Goal: Participate in discussion: Engage in conversation with other users on a specific topic

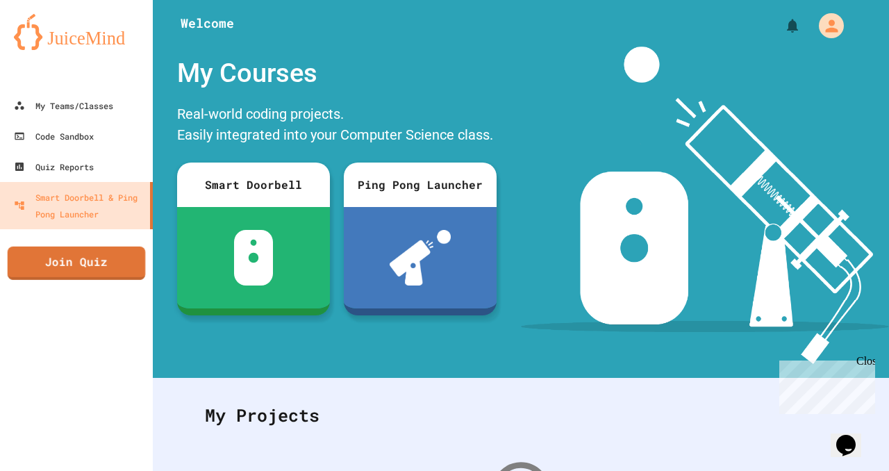
click at [71, 258] on link "Join Quiz" at bounding box center [76, 263] width 137 height 33
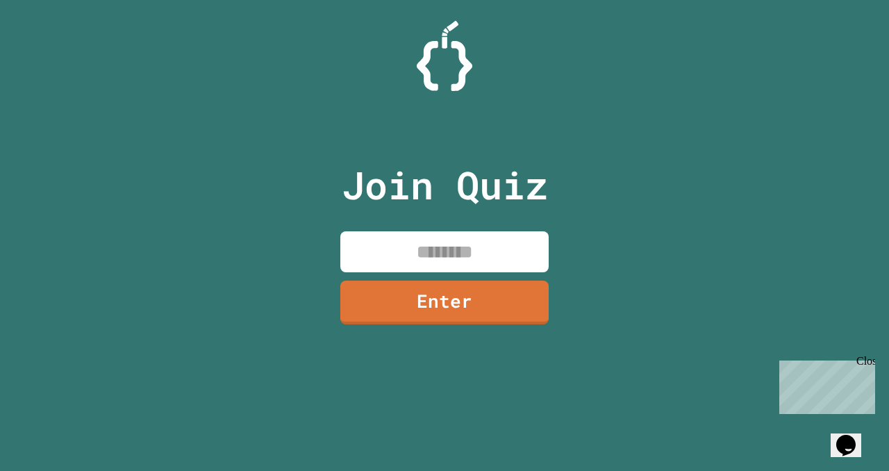
click at [437, 249] on input at bounding box center [444, 251] width 208 height 41
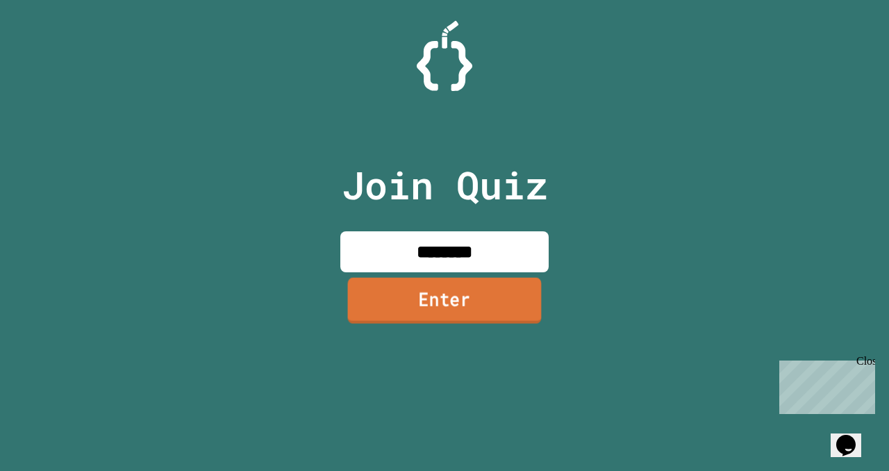
type input "********"
click at [495, 299] on link "Enter" at bounding box center [445, 301] width 194 height 46
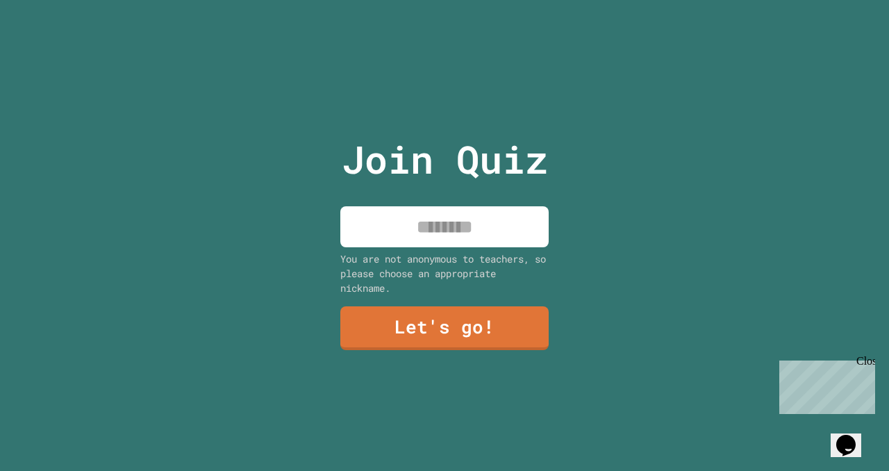
click at [445, 235] on input at bounding box center [444, 226] width 208 height 41
type input "******"
click at [479, 306] on link "Let's go!" at bounding box center [444, 328] width 208 height 44
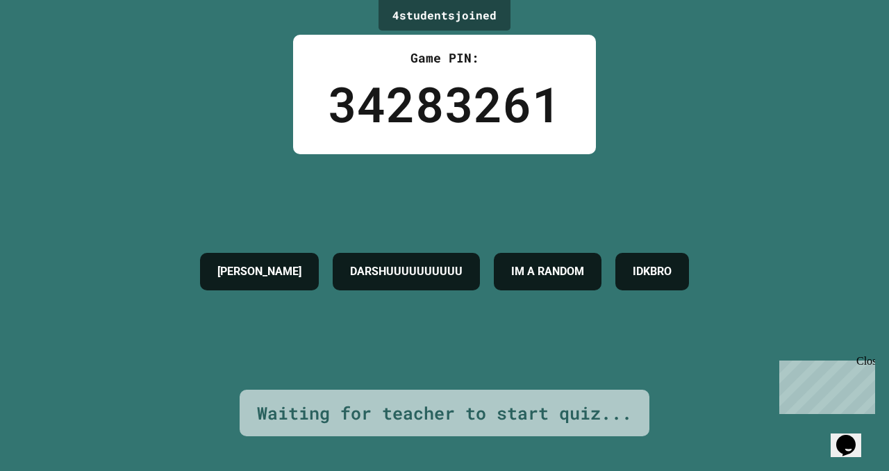
click at [333, 253] on div "DARSHUUUUUUUUUU" at bounding box center [406, 271] width 147 height 37
click at [217, 263] on h4 "[PERSON_NAME]" at bounding box center [259, 271] width 84 height 17
click at [217, 266] on h4 "[PERSON_NAME]" at bounding box center [259, 271] width 84 height 17
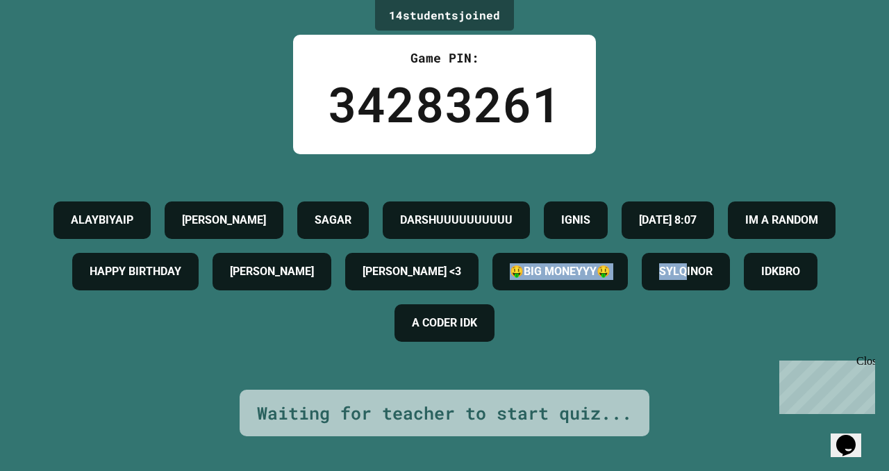
drag, startPoint x: 278, startPoint y: 315, endPoint x: 576, endPoint y: 313, distance: 297.9
click at [576, 313] on div "ALAYBIYAIP [PERSON_NAME] DARSHUUUUUUUUUU IGNIS [DATE] 8:07 IM A RANDOM HAPPY BI…" at bounding box center [444, 271] width 819 height 154
click at [494, 301] on div "ALAYBIYAIP [PERSON_NAME] DARSHUUUUUUUUUU IGNIS [DATE] 8:07 IM A RANDOM HAPPY BI…" at bounding box center [444, 271] width 819 height 154
click at [510, 280] on h4 "🤑BIG MONEYYY🤑" at bounding box center [560, 271] width 101 height 17
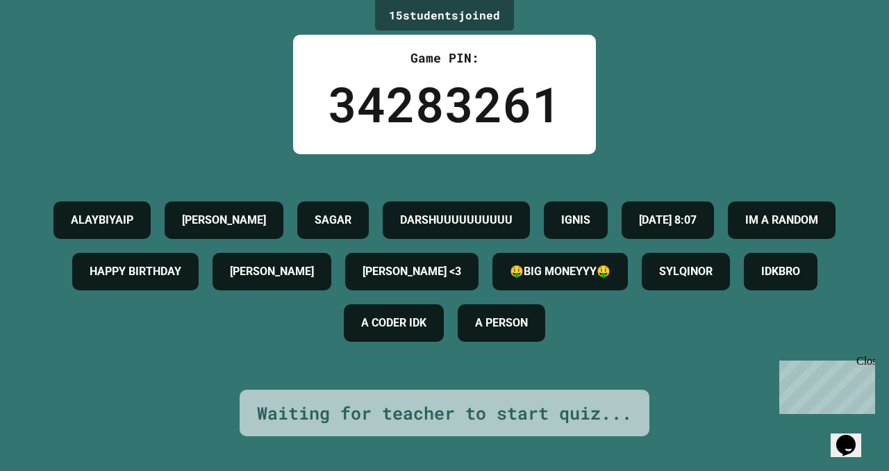
drag, startPoint x: 453, startPoint y: 301, endPoint x: 511, endPoint y: 308, distance: 58.0
click at [511, 308] on div "ALAYBIYAIP [PERSON_NAME] DARSHUUUUUUUUUU IGNIS [DATE] 8:07 IM A RANDOM HAPPY BI…" at bounding box center [444, 271] width 819 height 154
click at [642, 290] on div "SYLQINOR" at bounding box center [686, 271] width 88 height 37
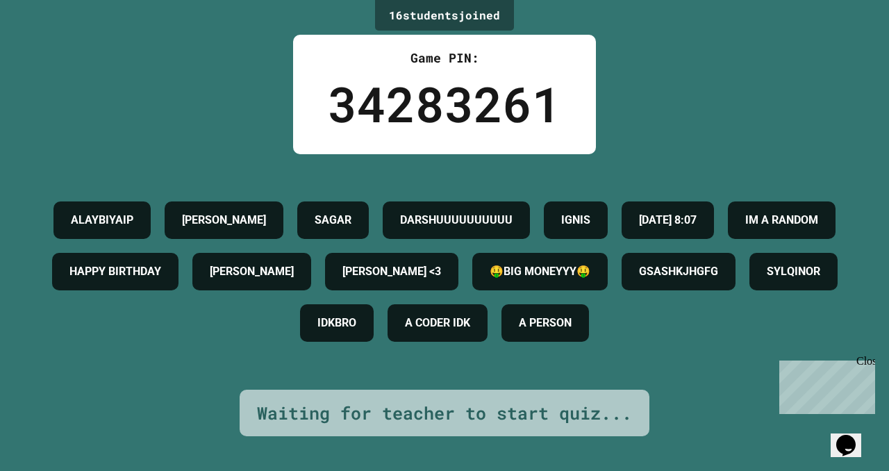
click at [311, 270] on div "[PERSON_NAME]" at bounding box center [251, 271] width 119 height 37
click at [767, 280] on h4 "SYLQINOR" at bounding box center [793, 271] width 53 height 17
click at [556, 331] on h4 "A PERSON" at bounding box center [545, 323] width 53 height 17
click at [569, 342] on div "A PERSON" at bounding box center [544, 322] width 87 height 37
drag, startPoint x: 431, startPoint y: 165, endPoint x: 437, endPoint y: 159, distance: 8.4
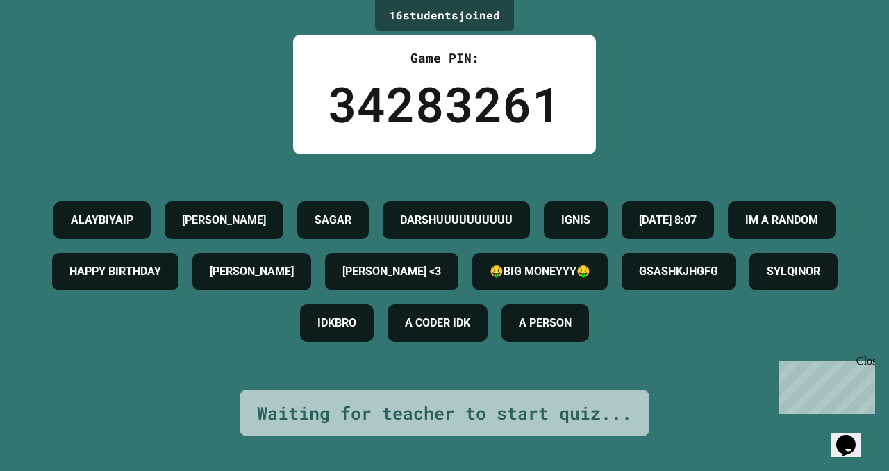
click at [437, 194] on div "ALAYBIYAIP [PERSON_NAME] DARSHUUUUUUUUUU IGNIS [DATE] 8:07 IM A RANDOM HAPPY BI…" at bounding box center [444, 271] width 819 height 154
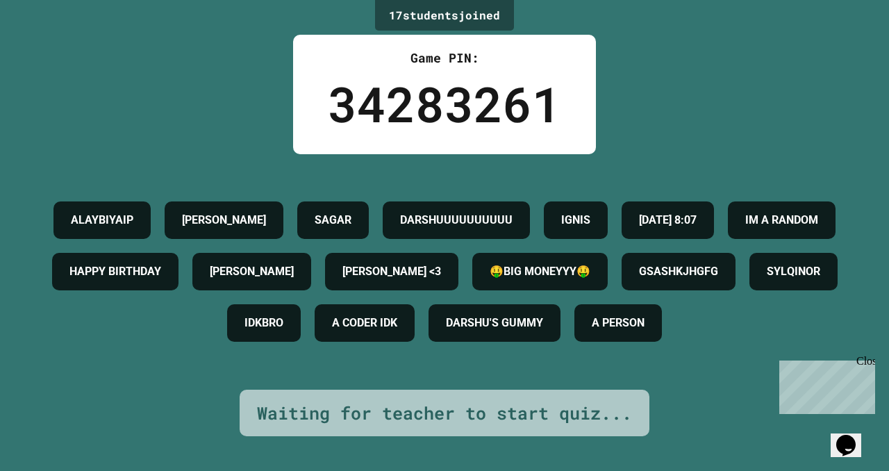
click at [437, 194] on div "ALAYBIYAIP [PERSON_NAME] DARSHUUUUUUUUUU IGNIS [DATE] 8:07 IM A RANDOM HAPPY BI…" at bounding box center [444, 271] width 819 height 154
click at [436, 194] on div "ALAYBIYAIP [PERSON_NAME] DARSHUUUUUUUUUU IGNIS [DATE] 8:07 IM A RANDOM HAPPY BI…" at bounding box center [444, 271] width 819 height 154
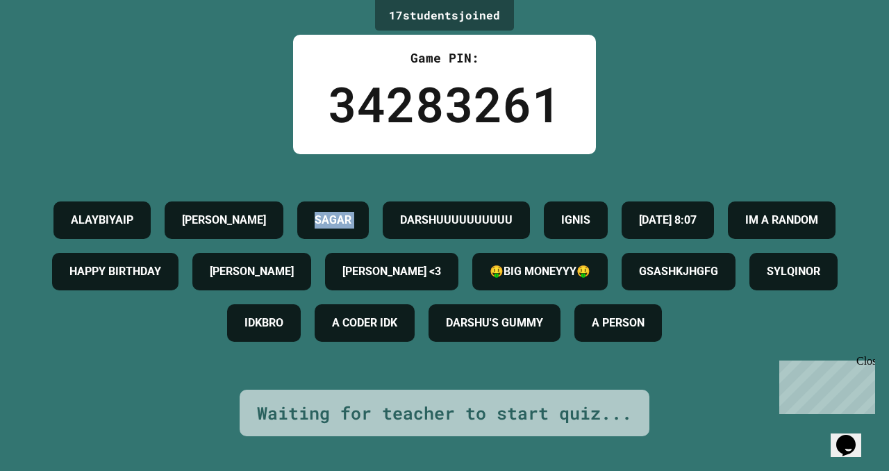
click at [436, 194] on div "ALAYBIYAIP [PERSON_NAME] DARSHUUUUUUUUUU IGNIS [DATE] 8:07 IM A RANDOM HAPPY BI…" at bounding box center [444, 271] width 819 height 154
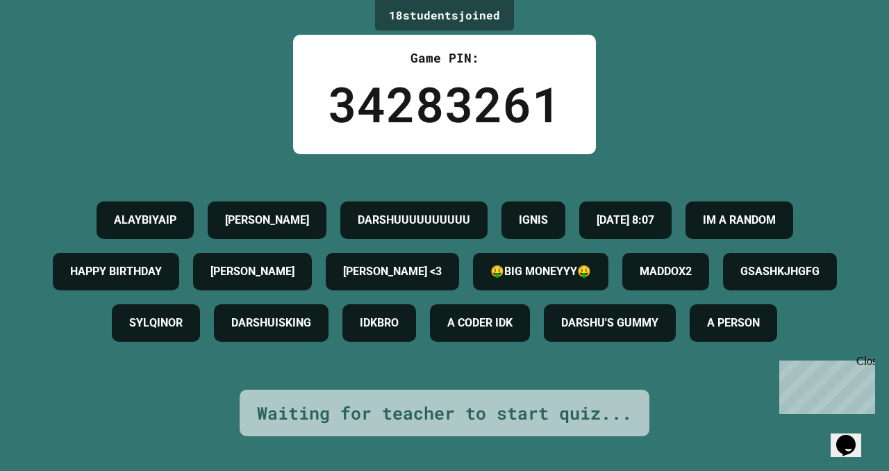
click at [326, 201] on div "[PERSON_NAME]" at bounding box center [267, 219] width 119 height 37
drag, startPoint x: 300, startPoint y: 214, endPoint x: 215, endPoint y: 197, distance: 87.2
click at [176, 212] on h4 "ALAYBIYAIP" at bounding box center [145, 220] width 62 height 17
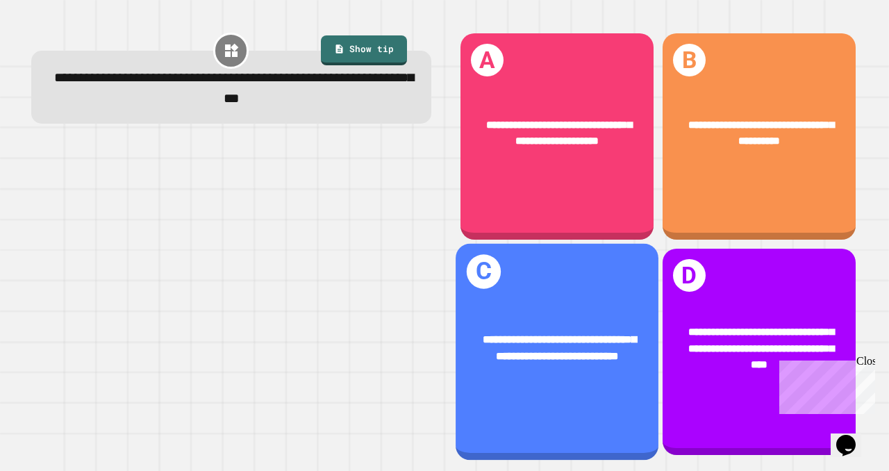
click at [542, 310] on div "**********" at bounding box center [557, 349] width 203 height 78
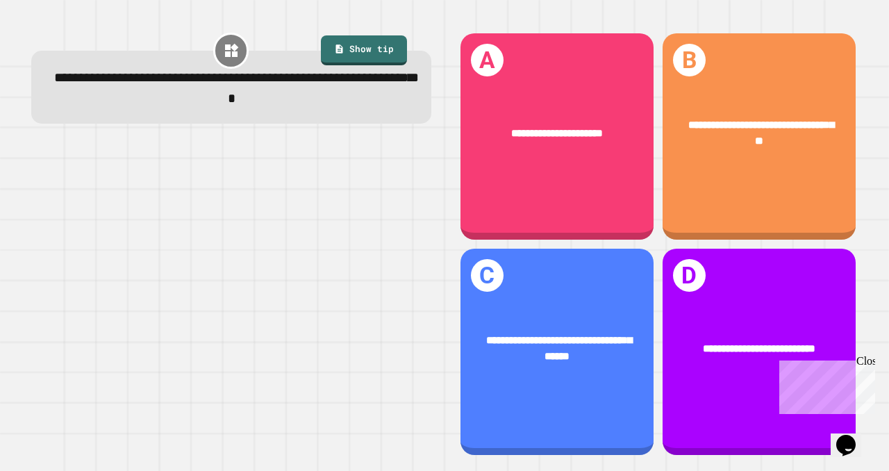
click at [589, 147] on div "**********" at bounding box center [556, 133] width 193 height 58
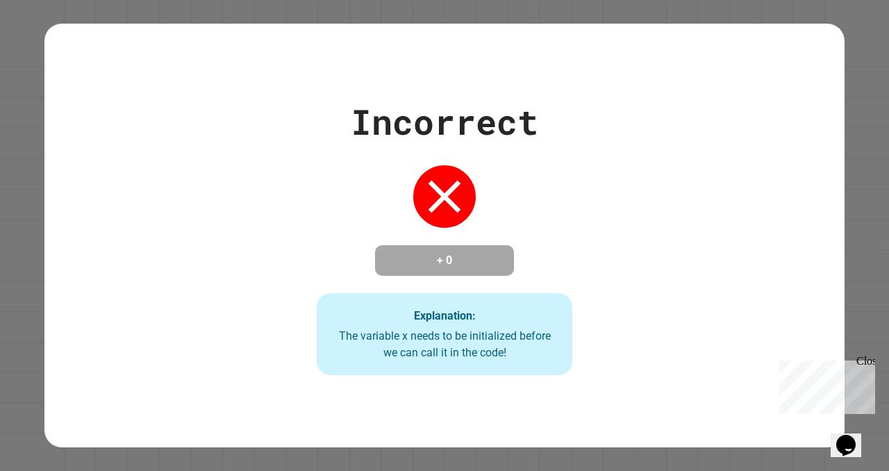
click at [881, 367] on span "Close" at bounding box center [881, 361] width 0 height 12
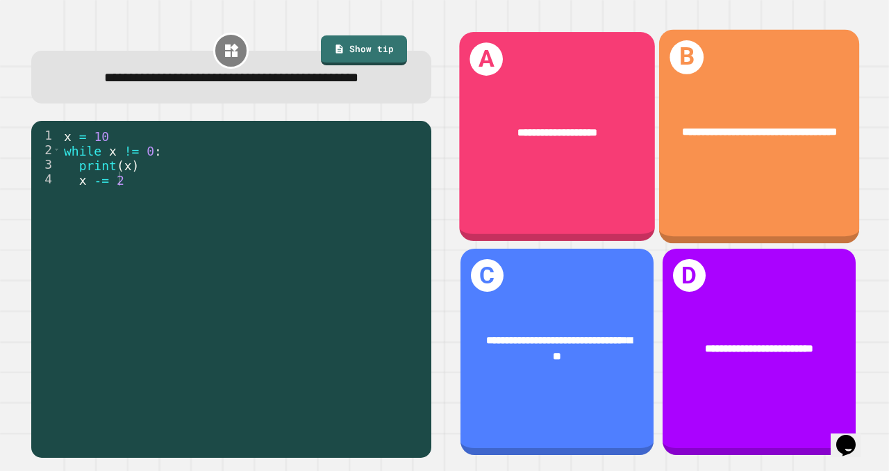
click at [724, 142] on div "**********" at bounding box center [759, 133] width 156 height 17
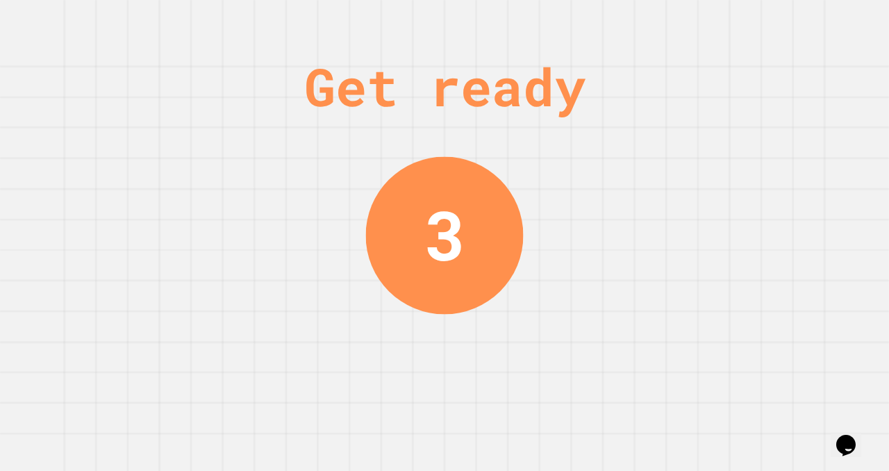
click at [224, 200] on div "Get ready 3" at bounding box center [444, 235] width 889 height 471
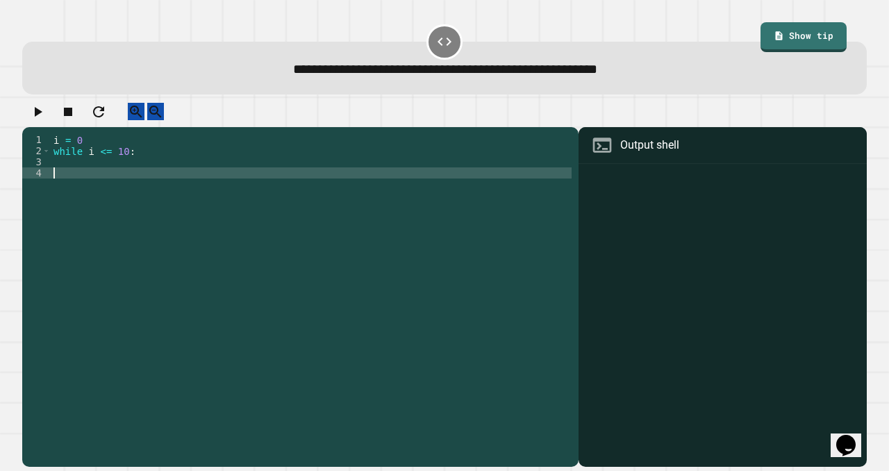
click at [159, 182] on div "i = 0 while i <= 10 :" at bounding box center [311, 284] width 521 height 300
type textarea "********"
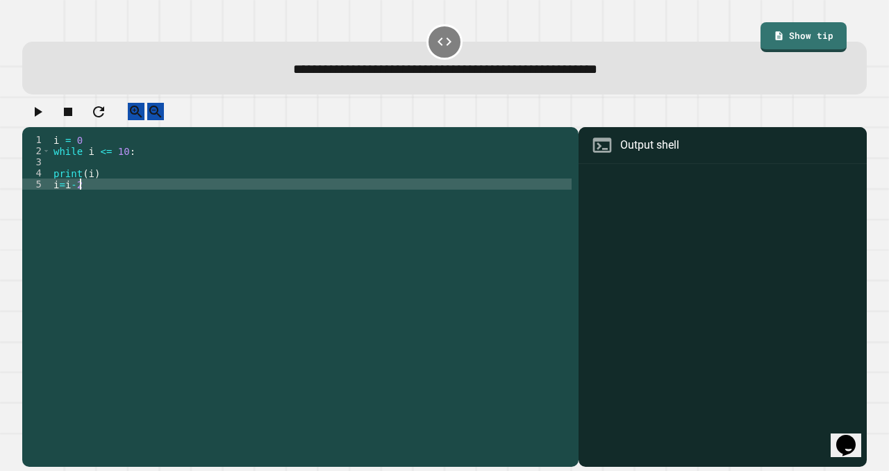
click at [94, 198] on div "i = 0 while i <= 10 : print ( i ) i = i - 2" at bounding box center [311, 284] width 521 height 300
click at [55, 186] on div "i = 0 while i <= 10 : print ( i ) i = i - 2" at bounding box center [311, 284] width 521 height 300
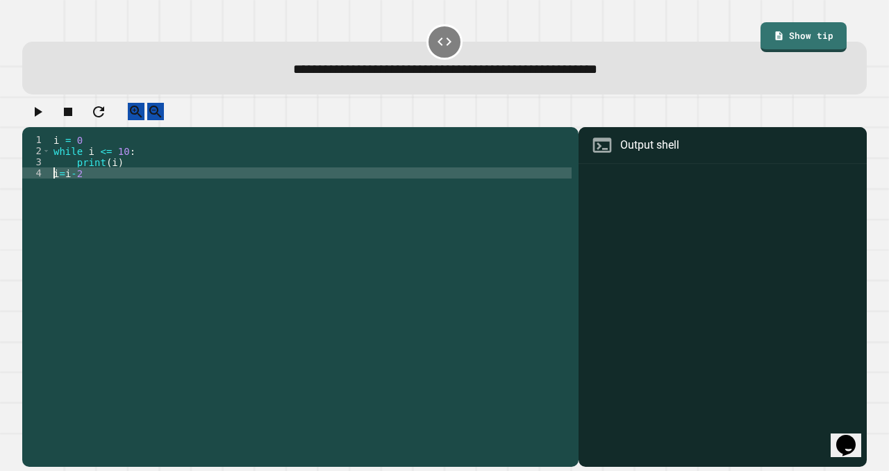
click at [55, 188] on div "i = 0 while i <= 10 : print ( i ) i = i - 2" at bounding box center [311, 284] width 521 height 300
click at [42, 117] on icon "button" at bounding box center [39, 112] width 8 height 10
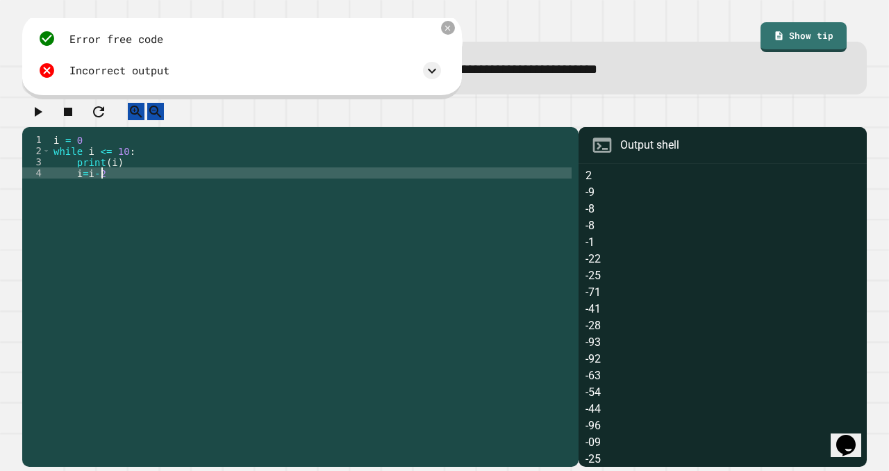
click at [133, 190] on div "i = 0 while i <= 10 : print ( i ) i = i - 2" at bounding box center [311, 284] width 521 height 300
click at [444, 28] on icon at bounding box center [448, 29] width 10 height 10
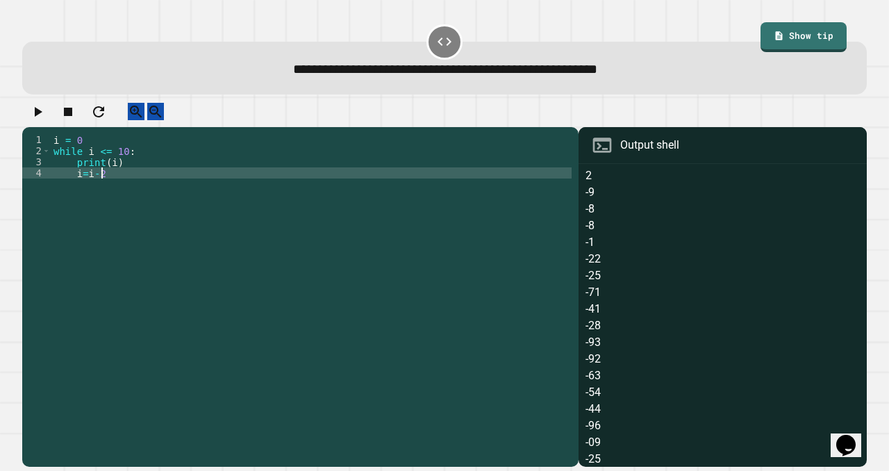
click at [131, 187] on div "i = 0 while i <= 10 : print ( i ) i = i - 2" at bounding box center [311, 284] width 521 height 300
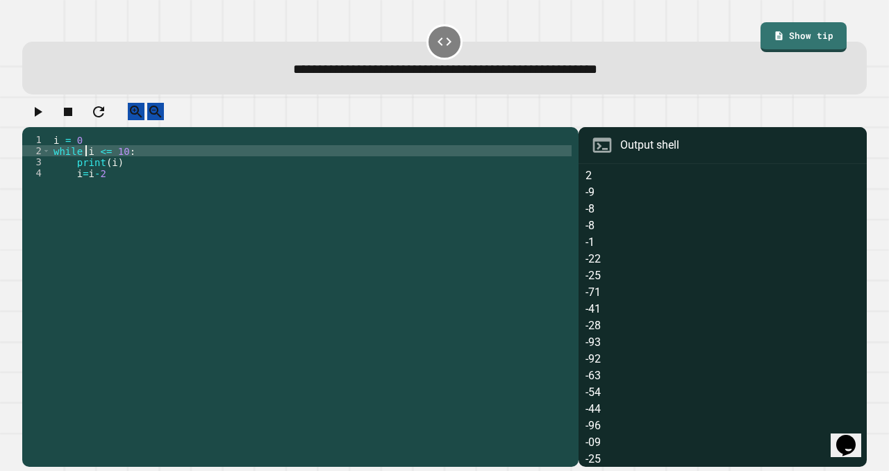
click at [83, 165] on div "i = 0 while i <= 10 : print ( i ) i = i - 2" at bounding box center [311, 284] width 521 height 300
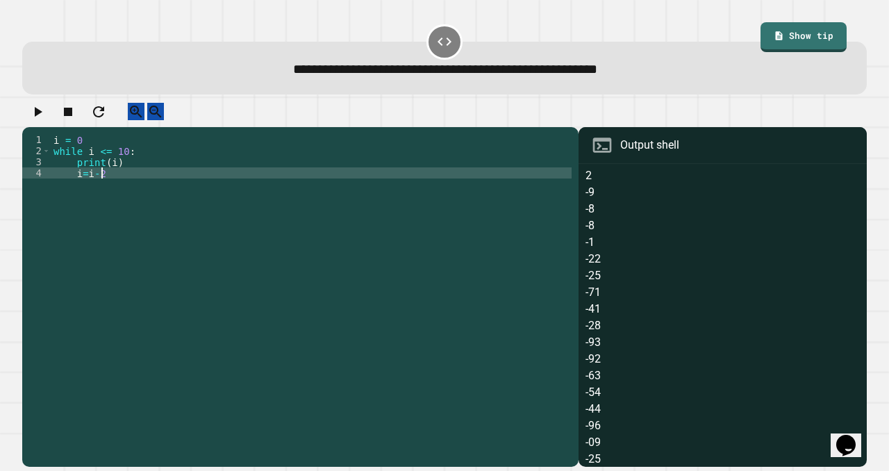
click at [99, 185] on div "i = 0 while i <= 10 : print ( i ) i = i - 2" at bounding box center [311, 284] width 521 height 300
type textarea "*****"
click at [42, 106] on button "button" at bounding box center [37, 111] width 17 height 17
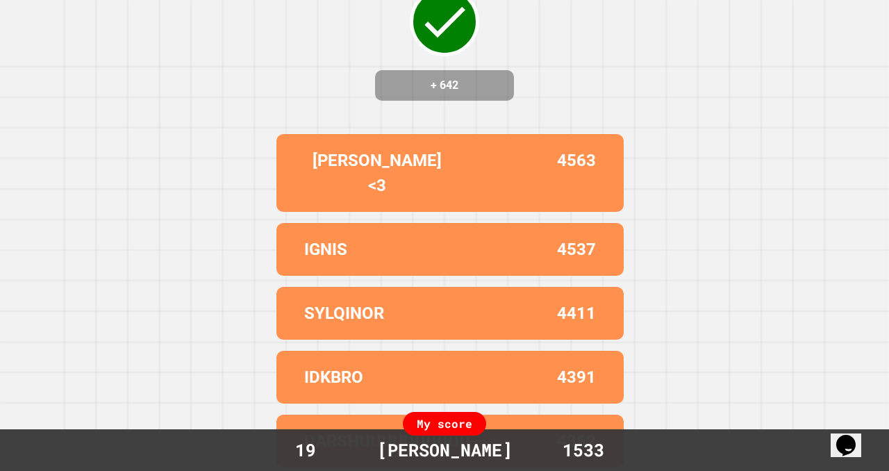
scroll to position [0, 0]
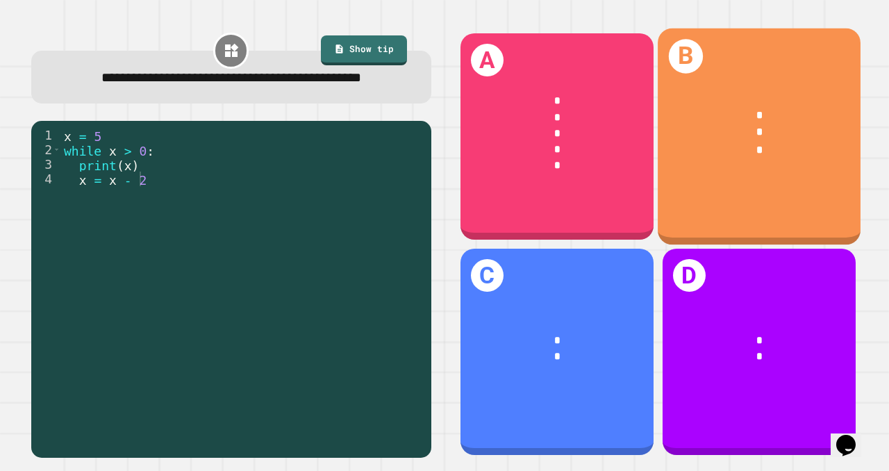
click at [714, 172] on div "* * *" at bounding box center [759, 133] width 203 height 94
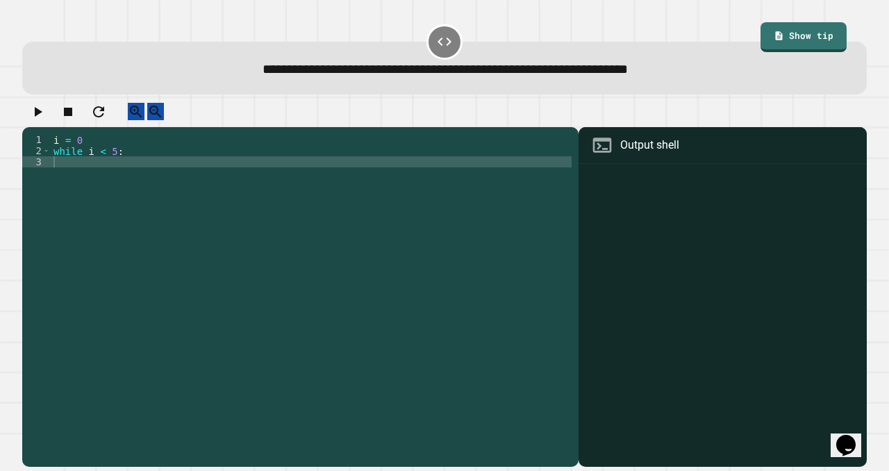
click at [240, 178] on div "i = 0 while i < 5 :" at bounding box center [311, 284] width 521 height 300
click at [240, 178] on div "i = 0 while i < 5 : print ( "Running" )" at bounding box center [311, 284] width 521 height 300
type textarea "**********"
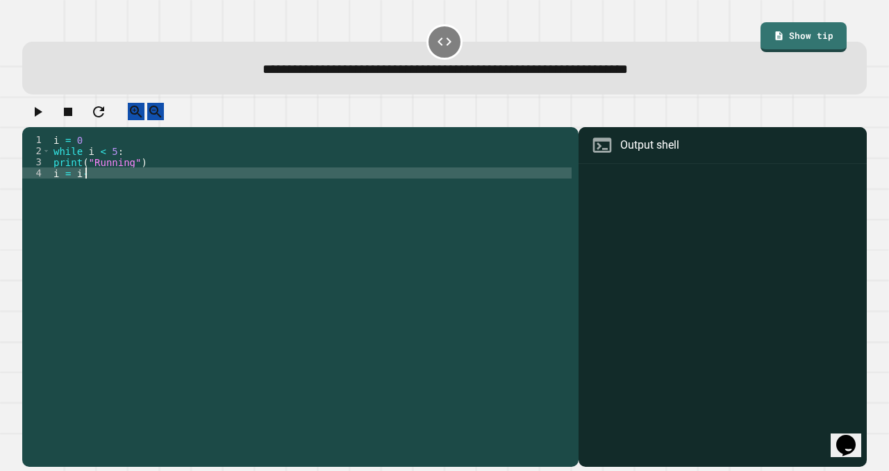
scroll to position [0, 1]
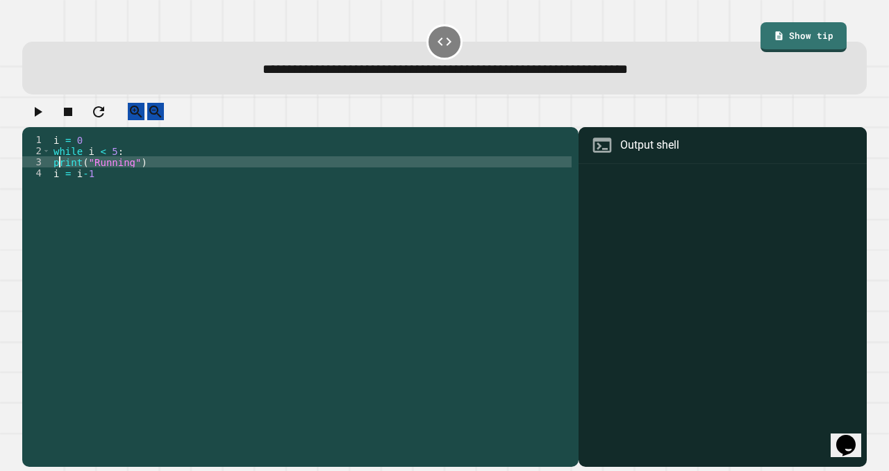
click at [58, 174] on div "i = 0 while i < 5 : print ( "Running" ) i = i - 1" at bounding box center [311, 284] width 521 height 300
click at [53, 182] on div "i = 0 while i < 5 : print ( "Running" ) i = i - 1" at bounding box center [311, 284] width 521 height 300
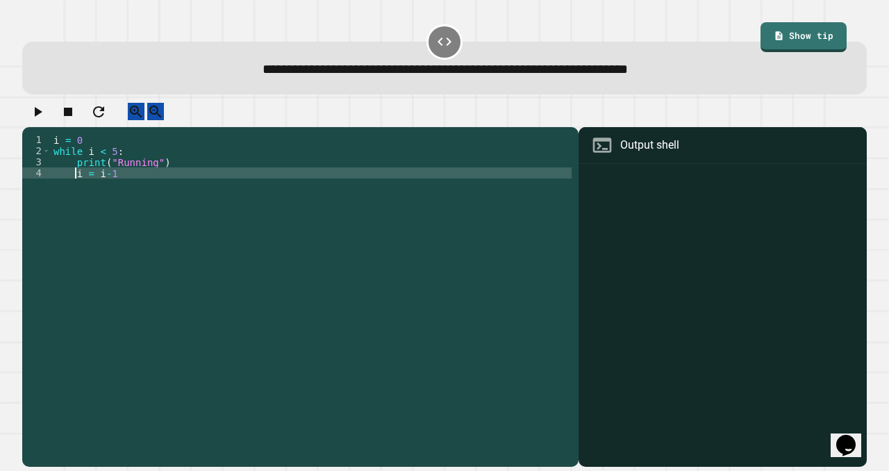
click at [183, 190] on div "i = 0 while i < 5 : print ( "Running" ) i = i - 1" at bounding box center [311, 284] width 521 height 300
type textarea "*******"
click at [42, 117] on icon "button" at bounding box center [39, 112] width 8 height 10
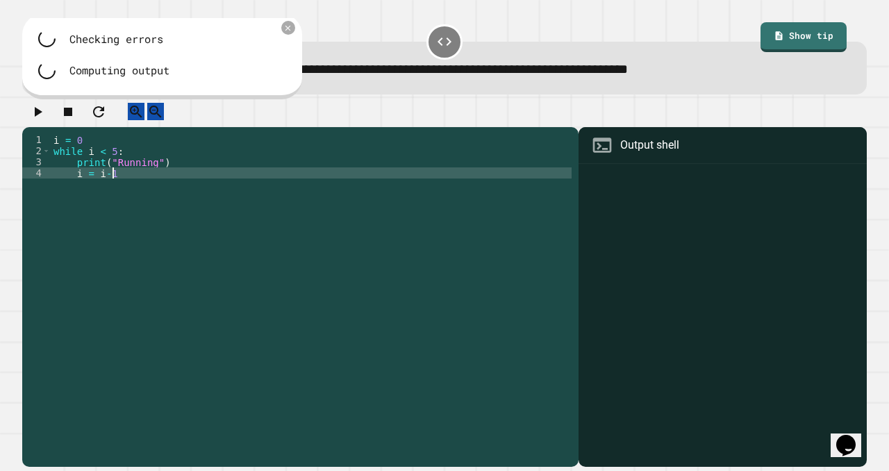
click at [124, 185] on div "i = 0 while i < 5 : print ( "Running" ) i = i - 1" at bounding box center [311, 284] width 521 height 300
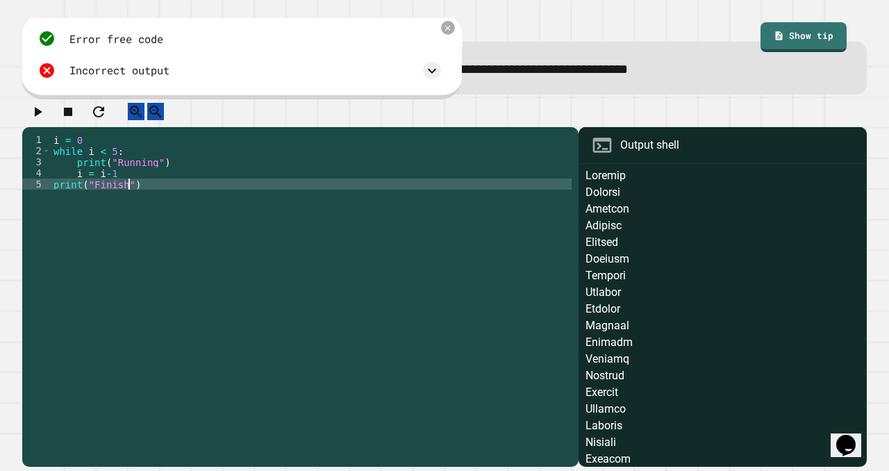
scroll to position [0, 4]
click at [150, 208] on div "i = 0 while i < 5 : print ( "Running" ) i = i - 1 print ( "Finish" )" at bounding box center [311, 284] width 521 height 300
click at [112, 190] on div "i = 0 while i < 5 : print ( "Running" ) i = i - 1 print ( "Finish" )" at bounding box center [311, 284] width 521 height 300
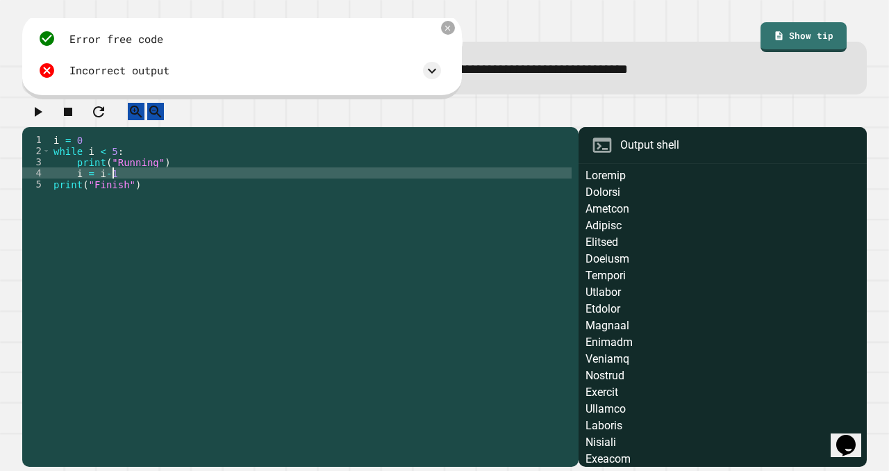
scroll to position [0, 3]
click at [40, 114] on icon "button" at bounding box center [39, 112] width 8 height 10
click at [443, 32] on icon at bounding box center [447, 28] width 9 height 9
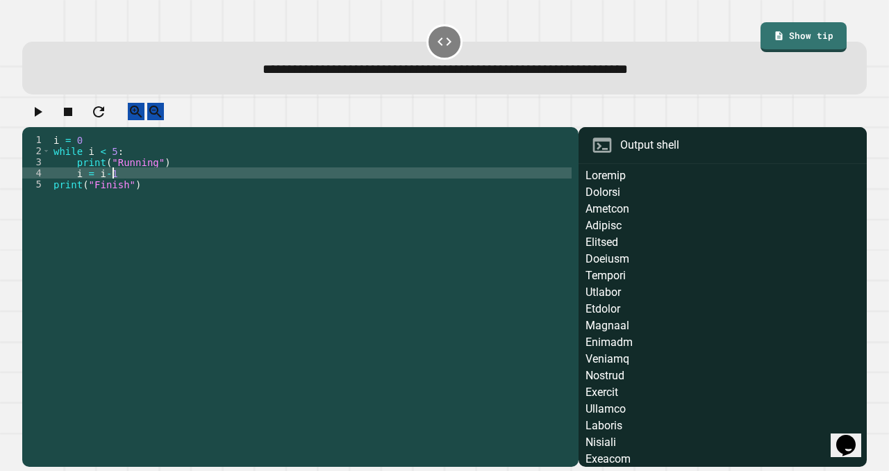
click at [119, 188] on div "i = 0 while i < 5 : print ( "Running" ) i = i - 1 print ( "Finish" )" at bounding box center [311, 284] width 521 height 300
click at [104, 187] on div "i = 0 while i < 5 : print ( "Running" ) i = i - 1 print ( "Finish" )" at bounding box center [311, 284] width 521 height 300
type textarea "*******"
click at [46, 111] on icon "button" at bounding box center [37, 111] width 17 height 17
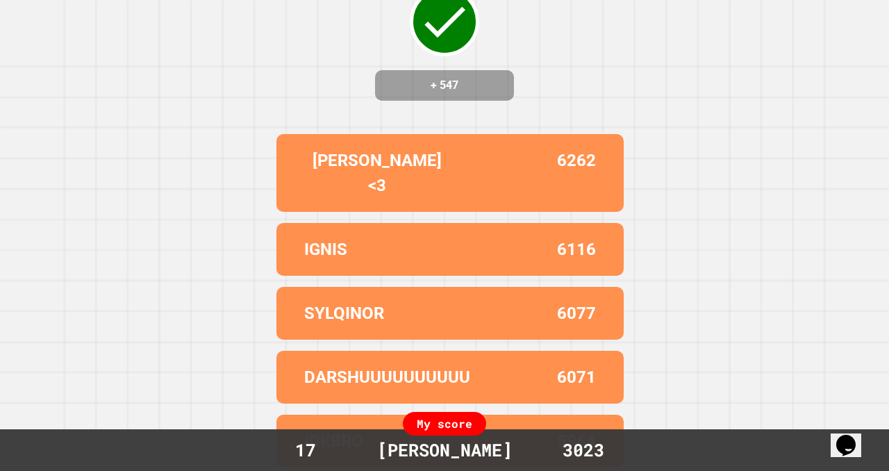
scroll to position [0, 0]
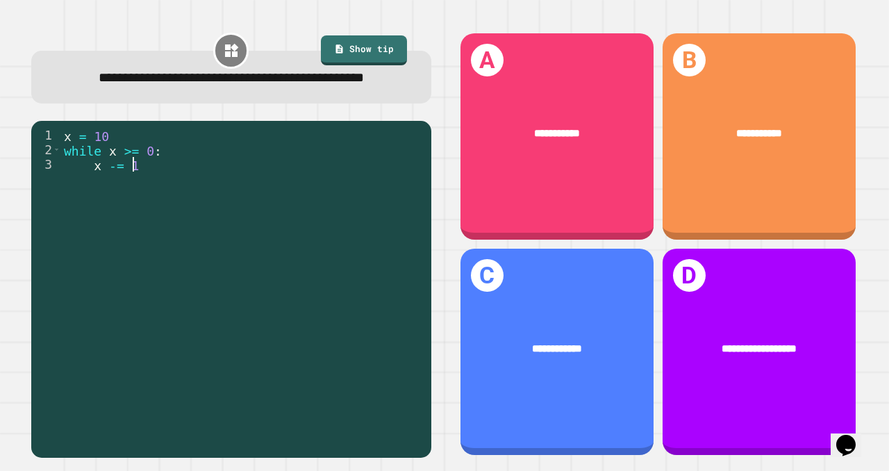
click at [133, 190] on div "x = 10 while x >= 0 : x -= 1" at bounding box center [242, 274] width 363 height 292
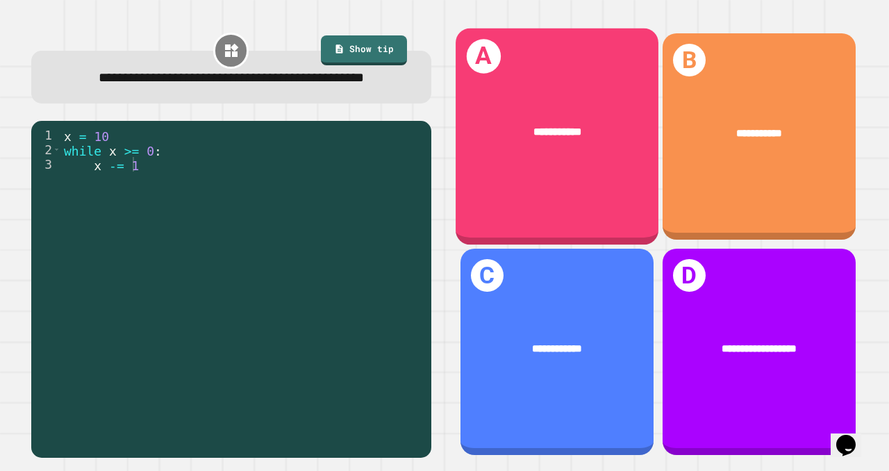
click at [575, 139] on div "**********" at bounding box center [557, 133] width 203 height 60
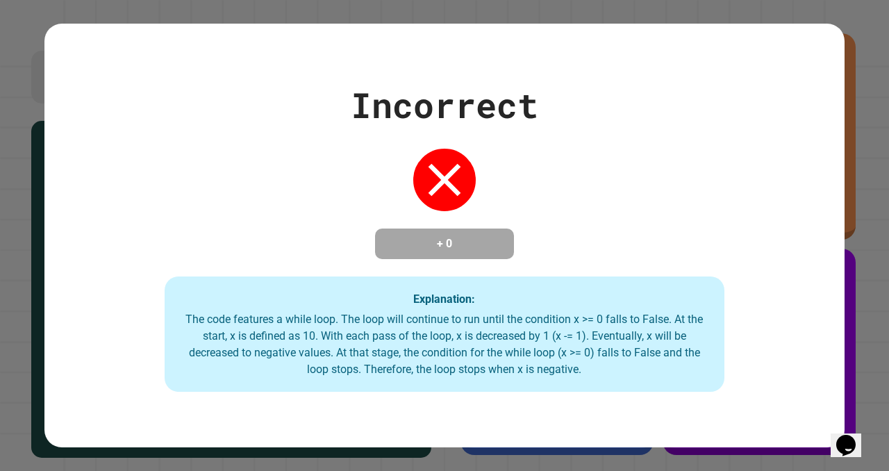
click at [799, 135] on div "Incorrect + 0 Explanation: The code features a while loop. The loop will contin…" at bounding box center [444, 235] width 800 height 312
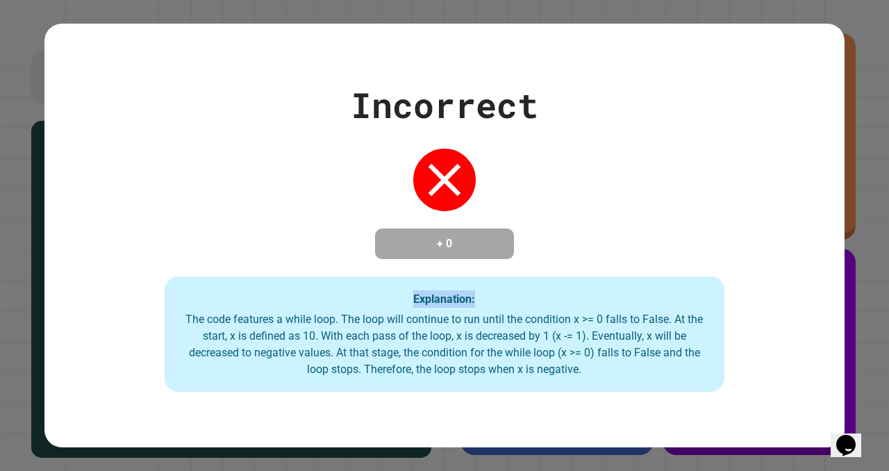
click at [799, 135] on div "Incorrect + 0 Explanation: The code features a while loop. The loop will contin…" at bounding box center [444, 235] width 800 height 312
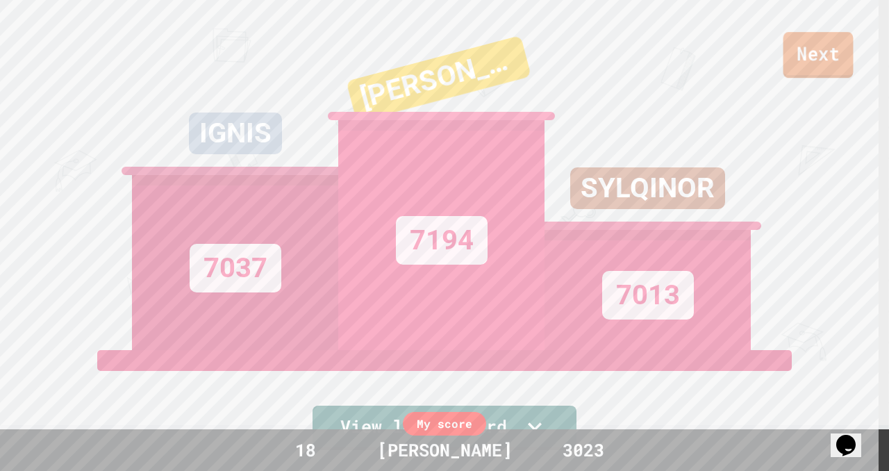
click at [802, 49] on link "Next" at bounding box center [818, 55] width 70 height 46
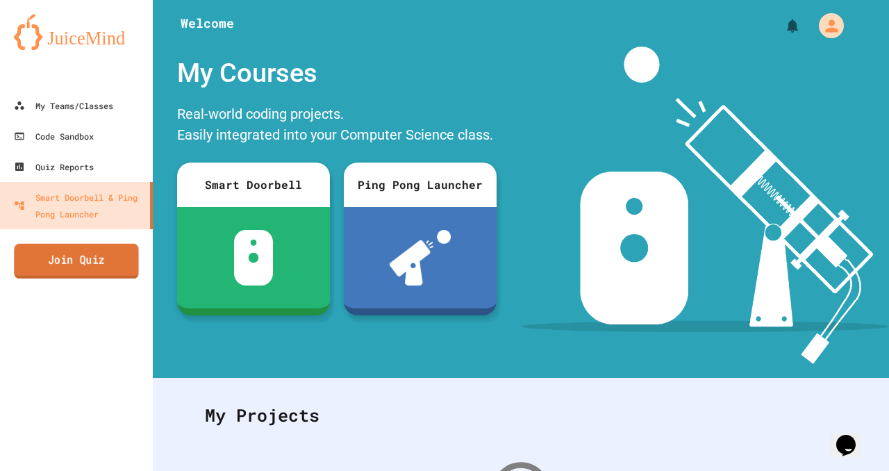
click at [38, 256] on link "Join Quiz" at bounding box center [76, 261] width 124 height 35
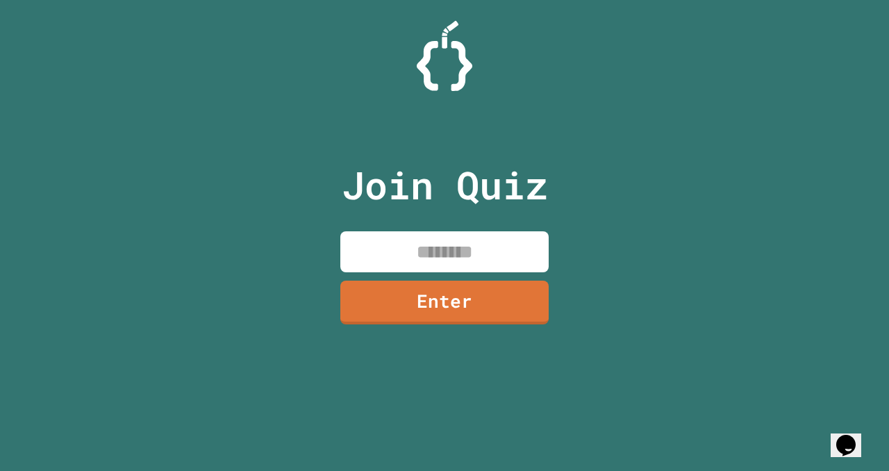
click at [408, 237] on input at bounding box center [444, 251] width 208 height 41
type input "********"
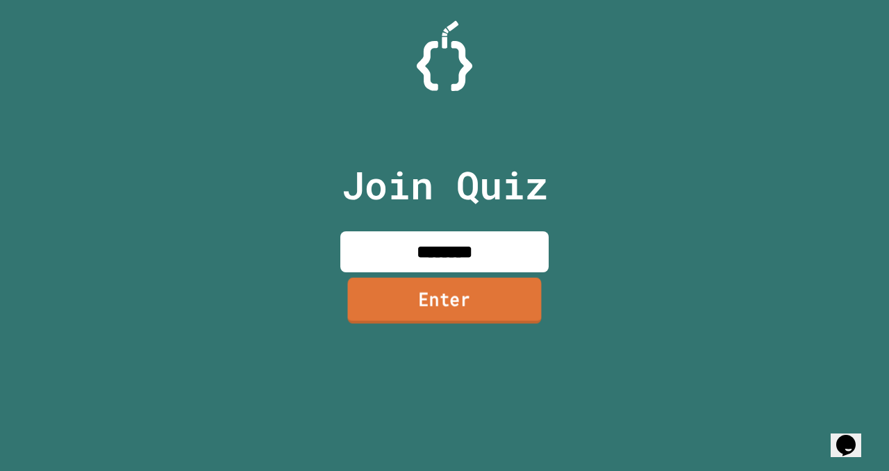
click at [461, 303] on link "Enter" at bounding box center [444, 301] width 194 height 46
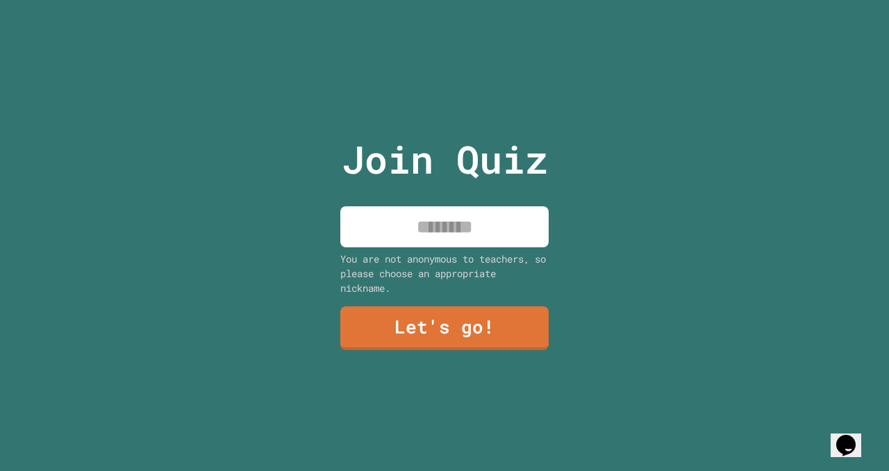
click at [422, 242] on div "Join Quiz You are not anonymous to teachers, so please choose an appropriate ni…" at bounding box center [445, 235] width 234 height 471
click at [420, 233] on input at bounding box center [444, 226] width 208 height 41
type input "******"
click at [455, 316] on link "Let's go!" at bounding box center [444, 327] width 210 height 44
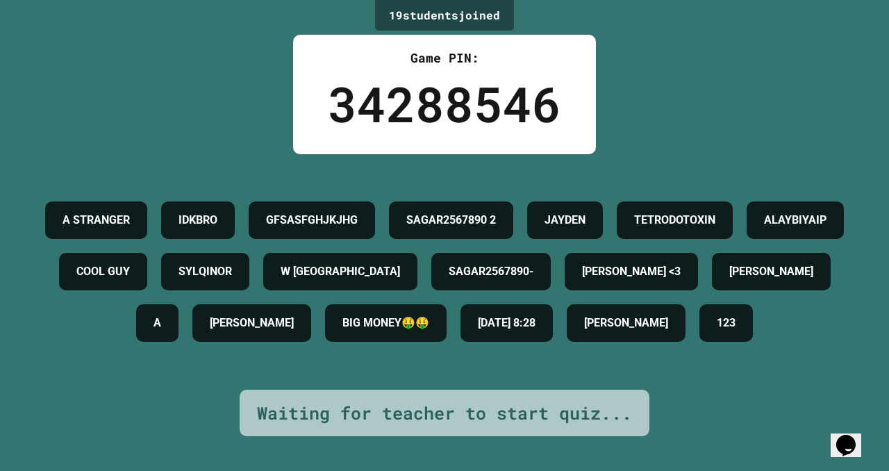
click at [375, 206] on div "GFSASFGHJKJHG" at bounding box center [312, 219] width 126 height 37
click at [764, 228] on h4 "ALAYBIYAIP" at bounding box center [795, 220] width 62 height 17
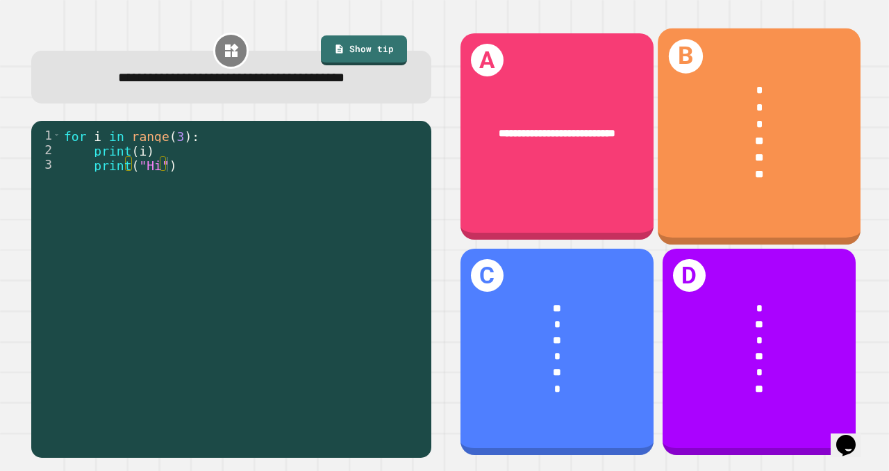
click at [704, 176] on div "**" at bounding box center [759, 175] width 158 height 17
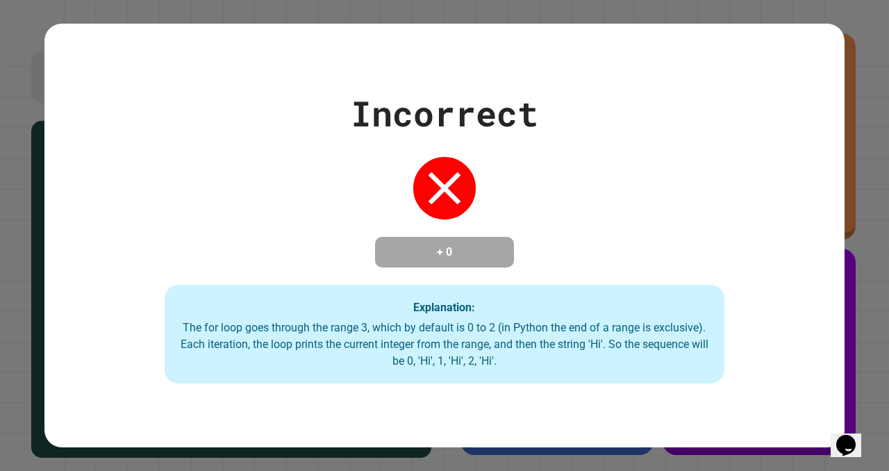
click at [873, 129] on div "Incorrect + 0 Explanation: The for loop goes through the range 3, which by defa…" at bounding box center [444, 235] width 889 height 471
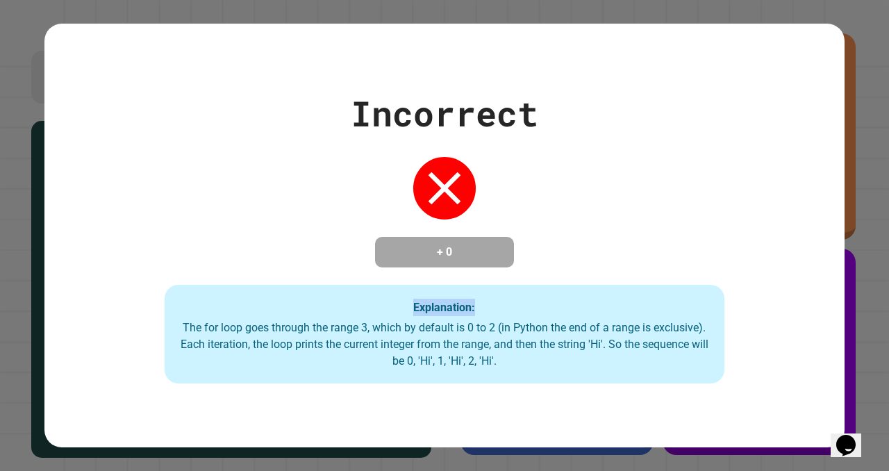
click at [873, 129] on div "Incorrect + 0 Explanation: The for loop goes through the range 3, which by defa…" at bounding box center [444, 235] width 889 height 471
click at [860, 135] on div "Incorrect + 0 Explanation: The for loop goes through the range 3, which by defa…" at bounding box center [444, 235] width 889 height 471
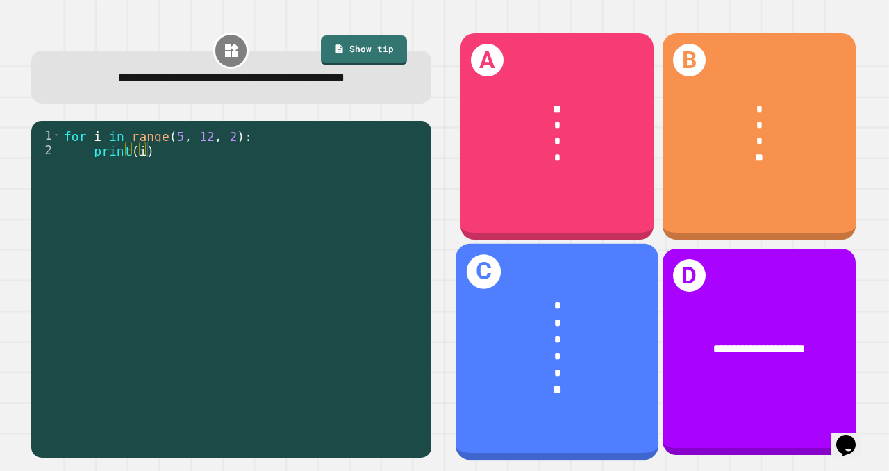
click at [596, 297] on div "*" at bounding box center [557, 305] width 158 height 17
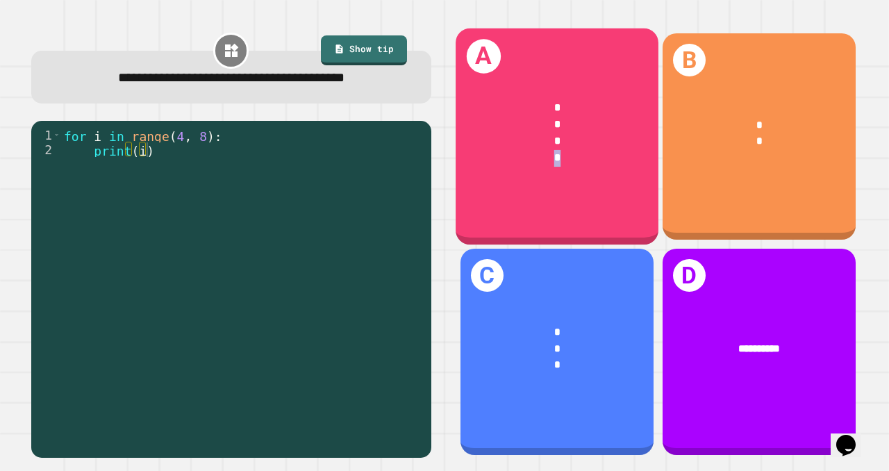
drag, startPoint x: 582, startPoint y: 175, endPoint x: 538, endPoint y: 185, distance: 45.0
click at [538, 185] on div "A * * * *" at bounding box center [557, 136] width 203 height 217
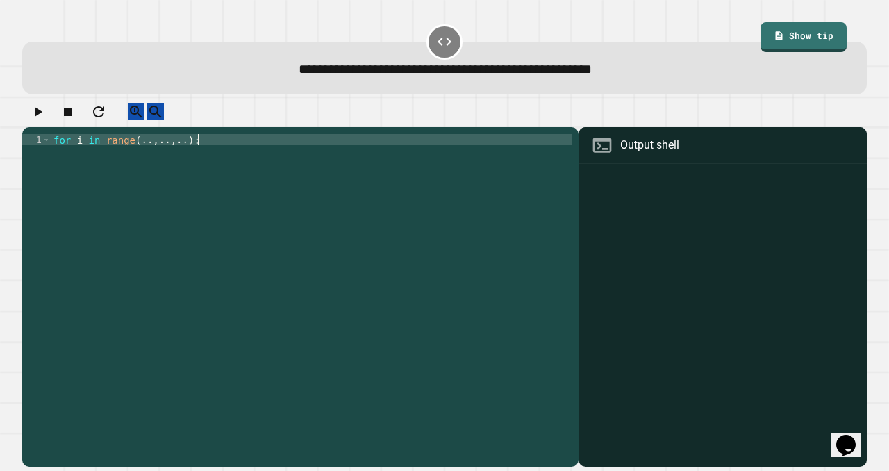
click at [242, 156] on div "for i in range ( .. , .. , .. ) :" at bounding box center [311, 284] width 521 height 300
type textarea "**********"
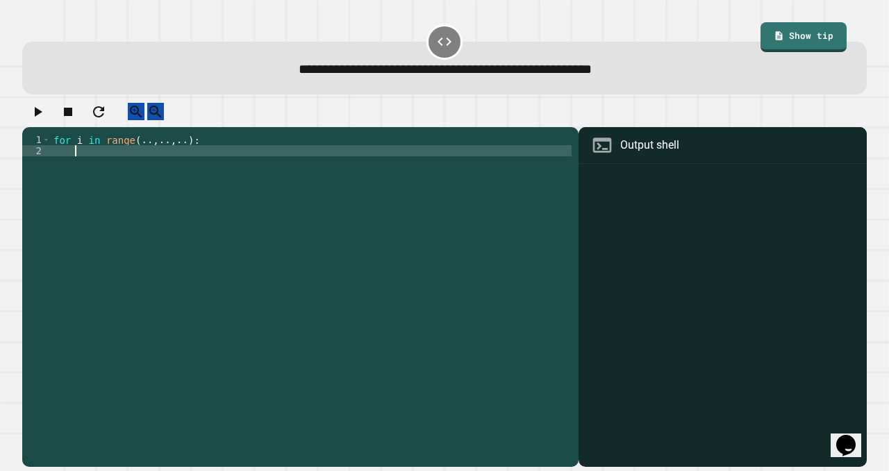
click at [140, 152] on div "for i in range ( .. , .. , .. ) :" at bounding box center [311, 284] width 521 height 300
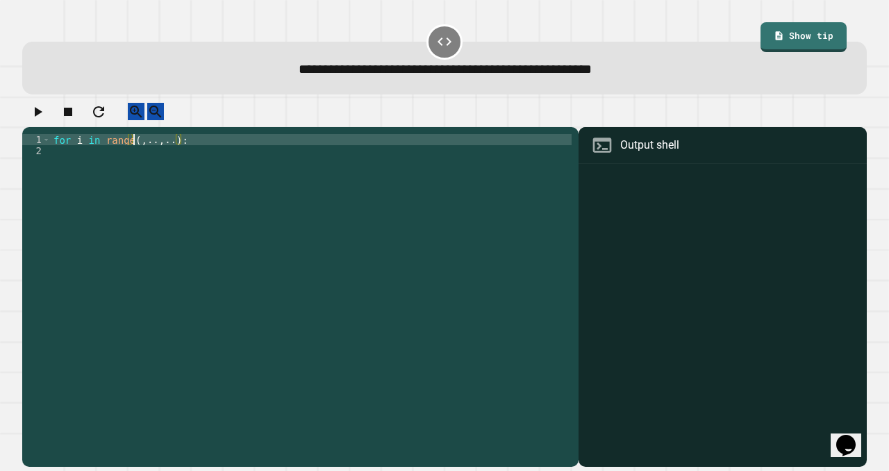
scroll to position [0, 6]
click at [156, 153] on div "for i in range ( 0 , .. , .. ) :" at bounding box center [311, 284] width 521 height 300
click at [183, 153] on div "for i in range ( 0 , 15 , .. ) :" at bounding box center [311, 284] width 521 height 300
type textarea "**********"
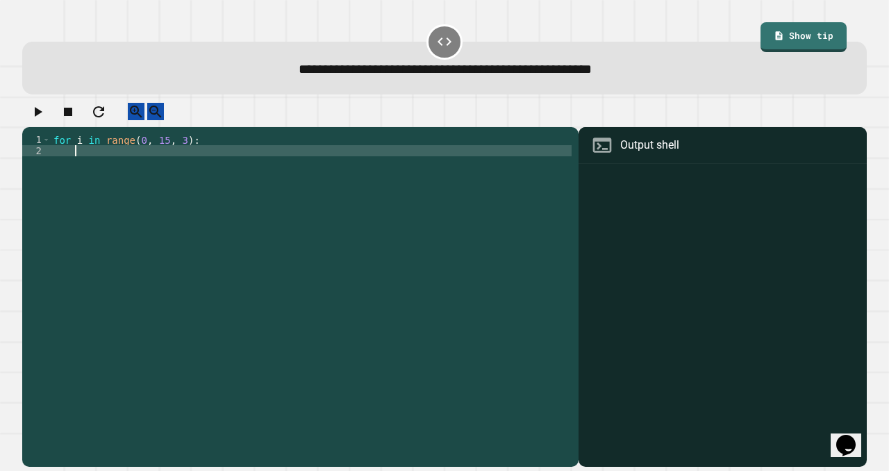
click at [75, 164] on div "for i in range ( 0 , 15 , 3 ) :" at bounding box center [311, 284] width 521 height 300
click at [42, 110] on icon "button" at bounding box center [37, 111] width 17 height 17
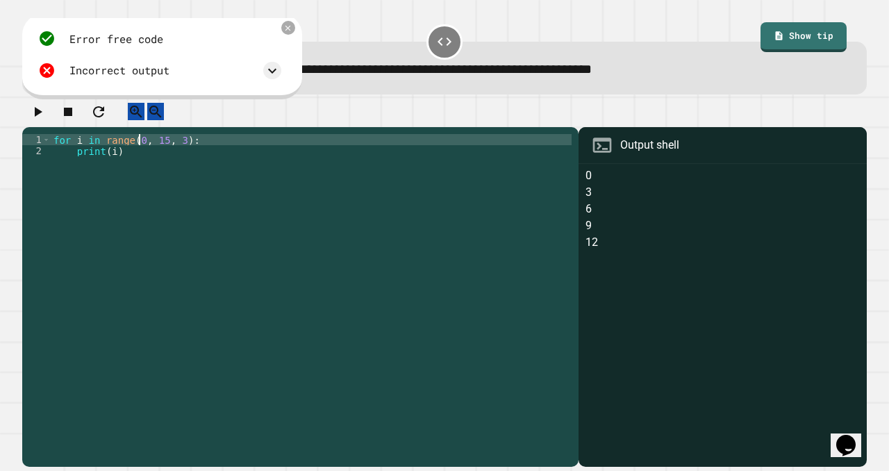
click at [138, 149] on div "for i in range ( 0 , 15 , 3 ) : print ( i )" at bounding box center [311, 284] width 521 height 300
click at [178, 154] on div "for i in range ( 0 , 15 , 3 ) : print ( i )" at bounding box center [311, 284] width 521 height 300
click at [162, 153] on div "for i in range ( 0 , 15 , 3 ) : print ( i )" at bounding box center [311, 284] width 521 height 300
click at [31, 110] on button "button" at bounding box center [37, 111] width 17 height 17
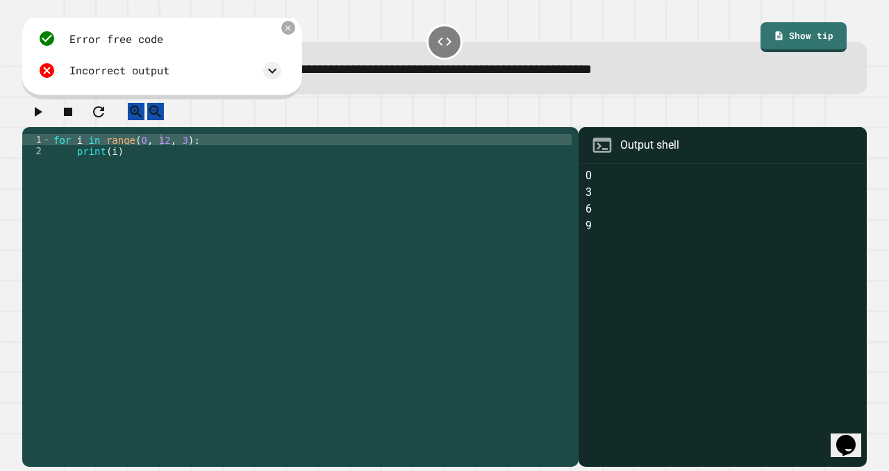
click at [42, 117] on icon "button" at bounding box center [39, 112] width 8 height 10
click at [157, 147] on div "for i in range ( 0 , 12 , 3 ) : print ( i )" at bounding box center [311, 284] width 521 height 300
click at [163, 152] on div "for i in range ( 0 , 12 , 3 ) : print ( i )" at bounding box center [311, 284] width 521 height 300
click at [46, 112] on icon "button" at bounding box center [37, 111] width 17 height 17
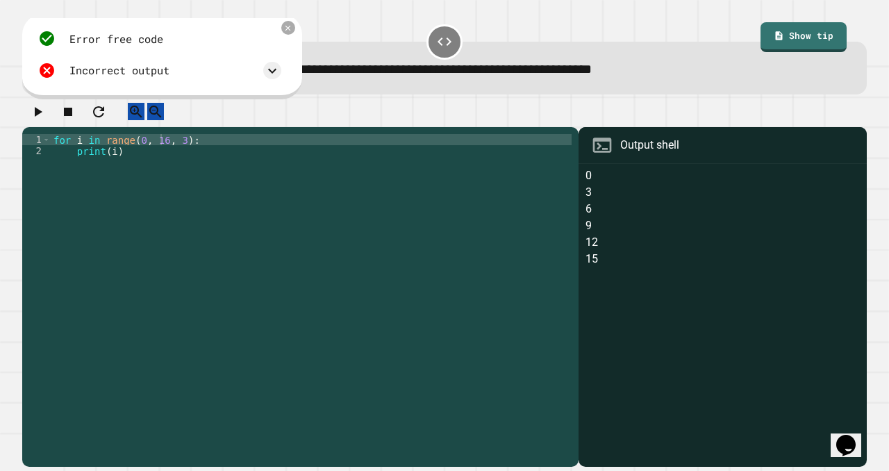
click at [71, 163] on div "for i in range ( 0 , 16 , 3 ) : print ( i )" at bounding box center [311, 284] width 521 height 300
click at [139, 152] on div "for i in range ( 0 , 16 , 3 ) : print ( i )" at bounding box center [311, 284] width 521 height 300
type textarea "**********"
click at [43, 115] on icon "button" at bounding box center [37, 111] width 17 height 17
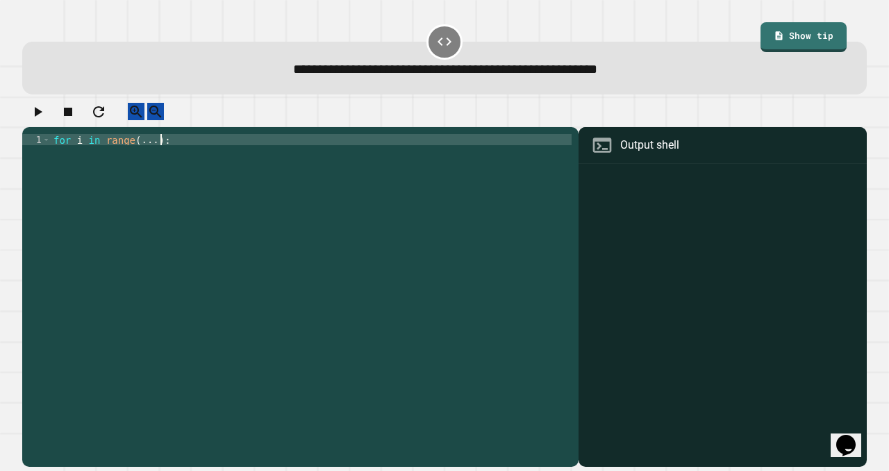
click at [241, 149] on div "for i in range ( ... ) :" at bounding box center [311, 284] width 521 height 300
click at [147, 153] on div "for i in range ( ... ) :" at bounding box center [311, 284] width 521 height 300
type textarea "**********"
click at [178, 158] on div "for i in range ( 1 , 5 ) :" at bounding box center [311, 284] width 521 height 300
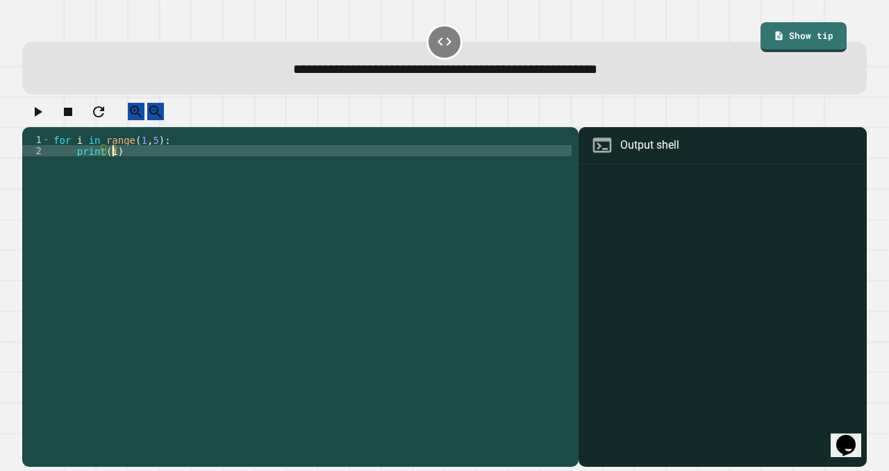
scroll to position [0, 3]
click at [43, 109] on button "button" at bounding box center [37, 111] width 17 height 17
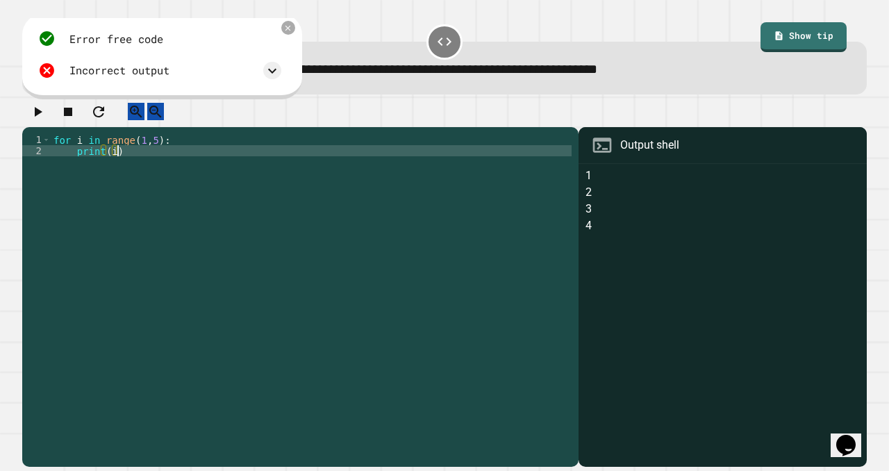
click at [122, 164] on div "for i in range ( 1 , 5 ) : print ( i )" at bounding box center [311, 284] width 521 height 300
click at [292, 26] on icon at bounding box center [287, 28] width 9 height 9
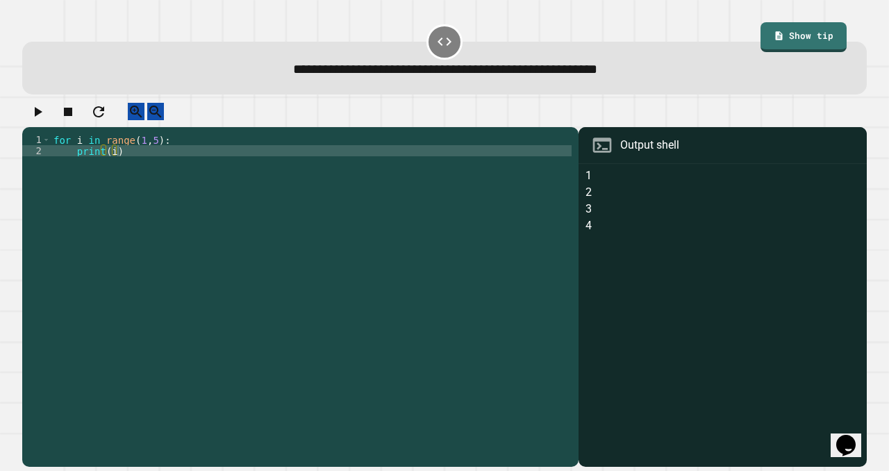
click at [114, 165] on div "for i in range ( 1 , 5 ) : print ( i )" at bounding box center [311, 284] width 521 height 300
click at [42, 117] on icon "button" at bounding box center [39, 112] width 8 height 10
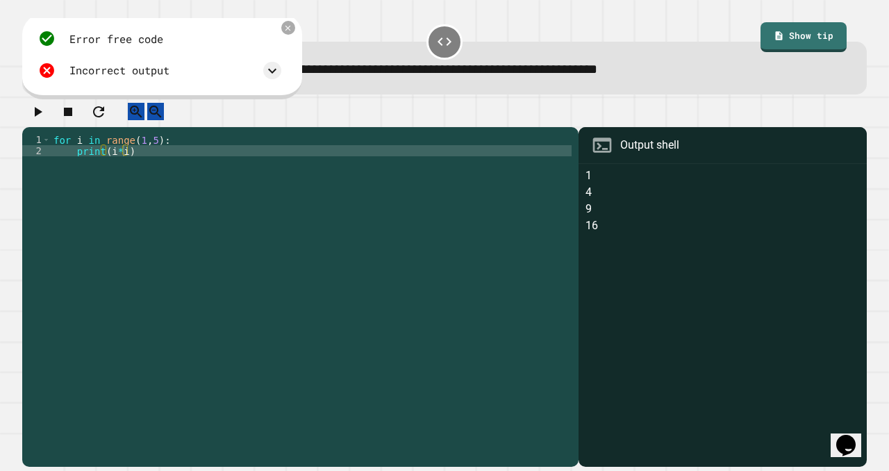
click at [144, 166] on div "for i in range ( 1 , 5 ) : print ( i * i )" at bounding box center [311, 284] width 521 height 300
click at [289, 28] on icon at bounding box center [288, 29] width 6 height 6
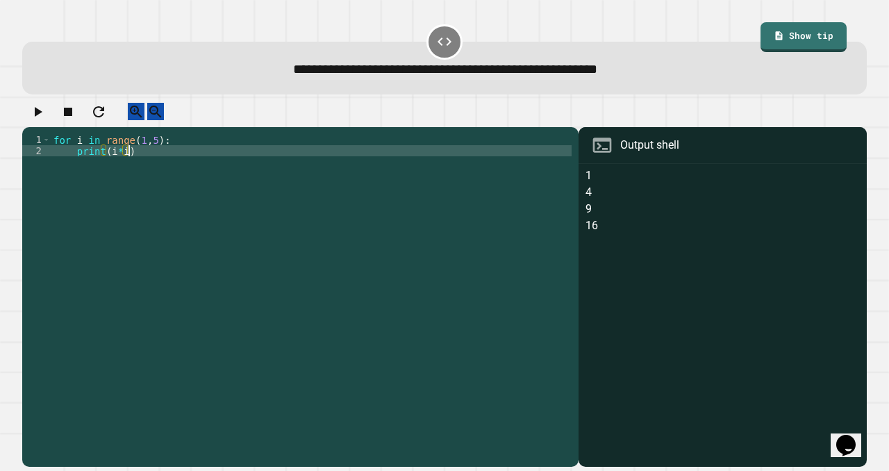
click at [126, 163] on div "for i in range ( 1 , 5 ) : print ( i * i )" at bounding box center [311, 284] width 521 height 300
click at [149, 151] on div "for i in range ( 1 , 5 ) : print ( i * i )" at bounding box center [311, 284] width 521 height 300
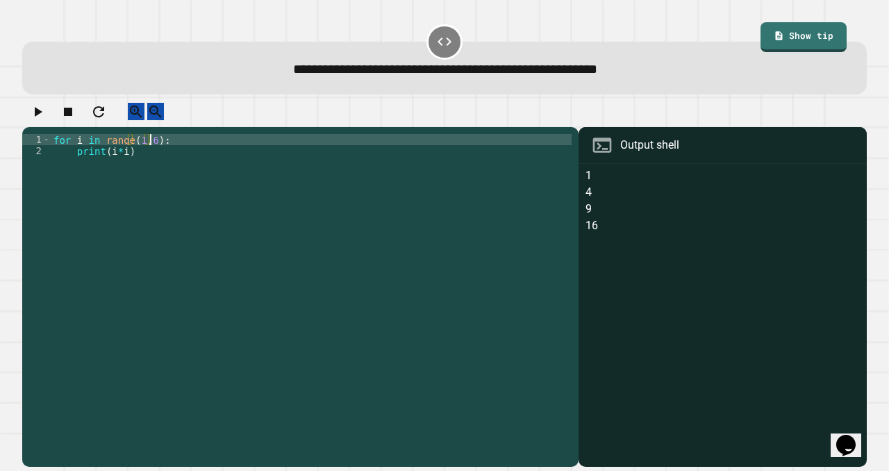
scroll to position [0, 7]
type textarea "**********"
click at [42, 117] on icon "button" at bounding box center [39, 112] width 8 height 10
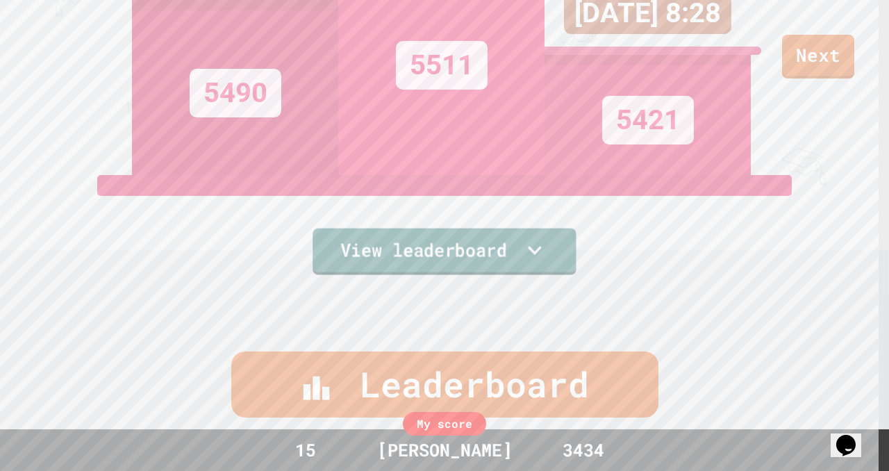
click at [521, 256] on icon at bounding box center [535, 249] width 28 height 29
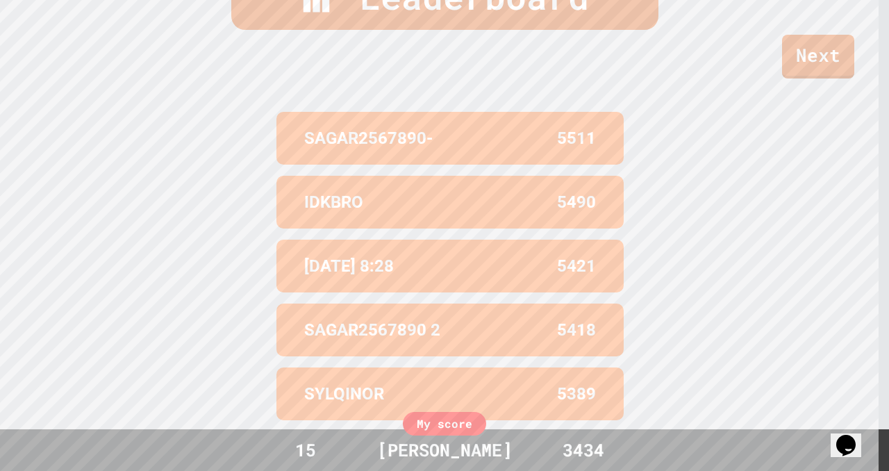
scroll to position [578, 0]
